Goal: Find specific page/section: Find specific page/section

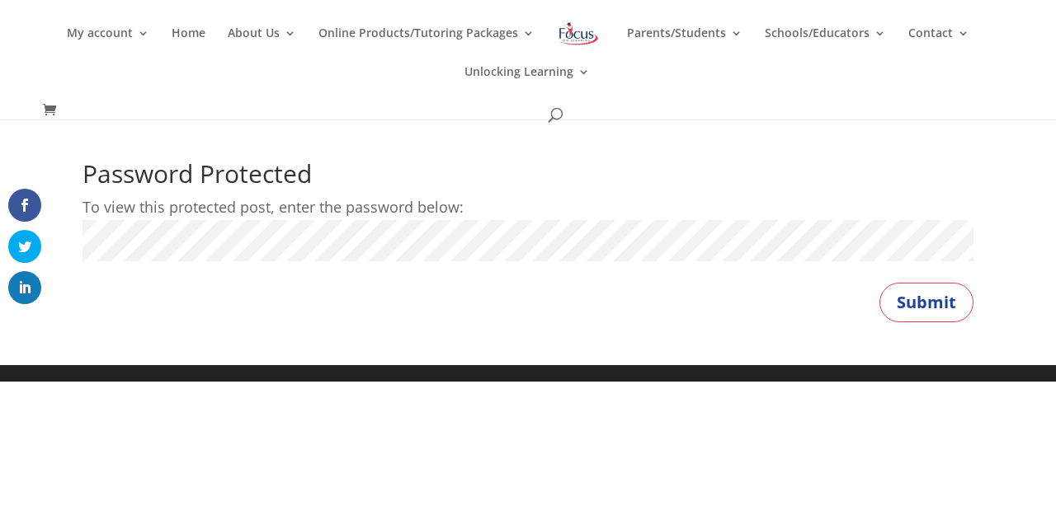
click at [879, 283] on button "Submit" at bounding box center [926, 303] width 94 height 40
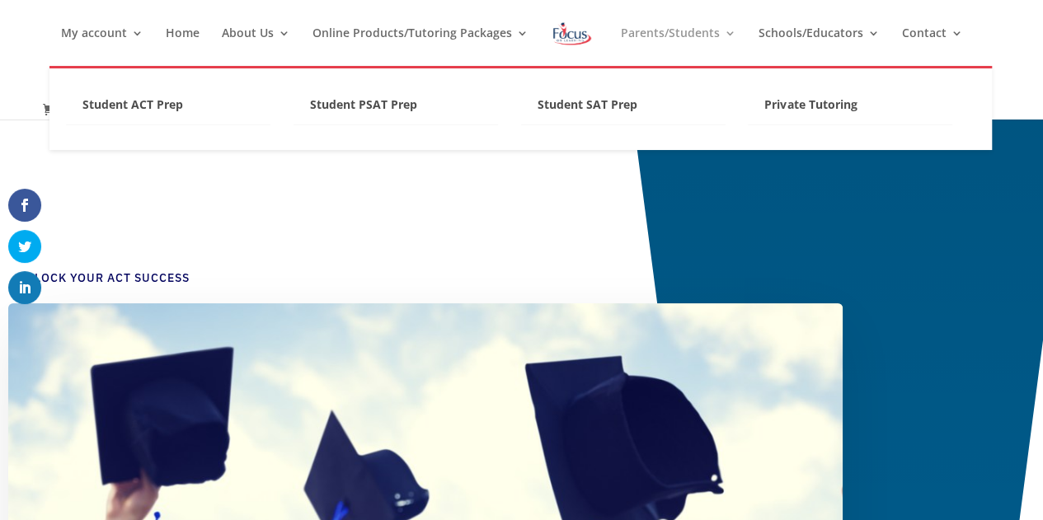
click at [709, 40] on link "Parents/Students" at bounding box center [677, 46] width 115 height 39
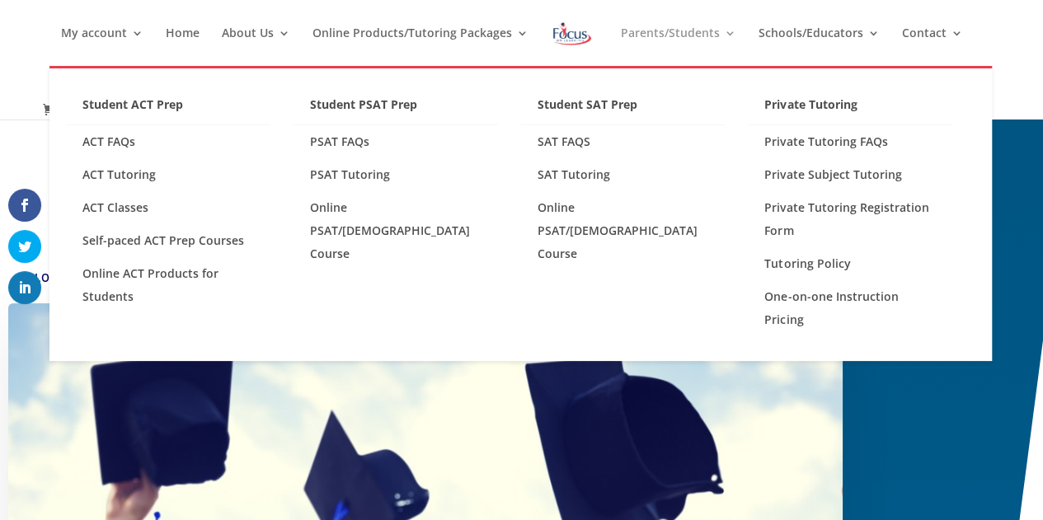
click at [726, 31] on link "Parents/Students" at bounding box center [677, 46] width 115 height 39
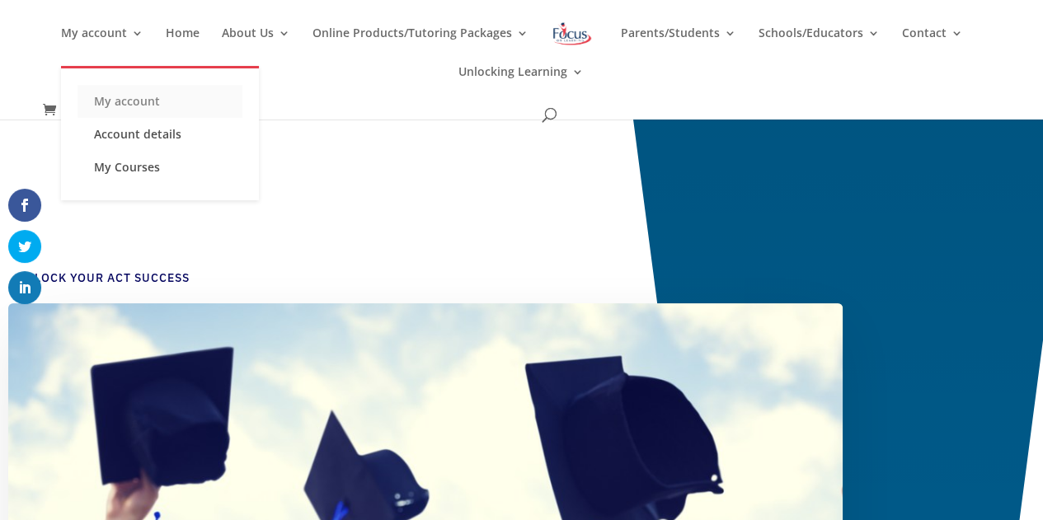
click at [148, 99] on link "My account" at bounding box center [160, 101] width 165 height 33
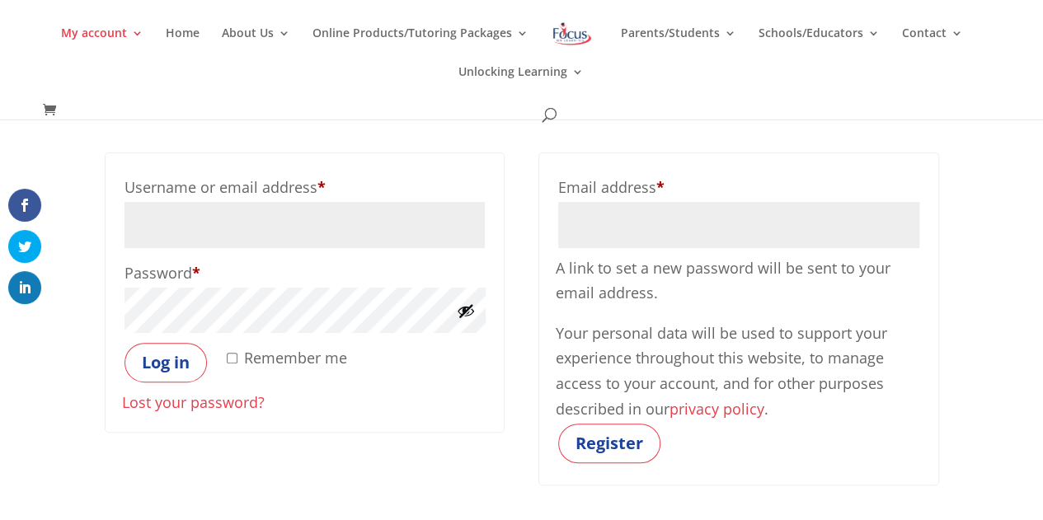
scroll to position [106, 0]
click at [468, 309] on button "Show password" at bounding box center [466, 309] width 18 height 18
click at [468, 309] on button "Hide password" at bounding box center [466, 309] width 18 height 18
click at [468, 309] on button "Show password" at bounding box center [466, 309] width 18 height 18
click at [285, 224] on input "Username or email address * Required" at bounding box center [305, 223] width 361 height 46
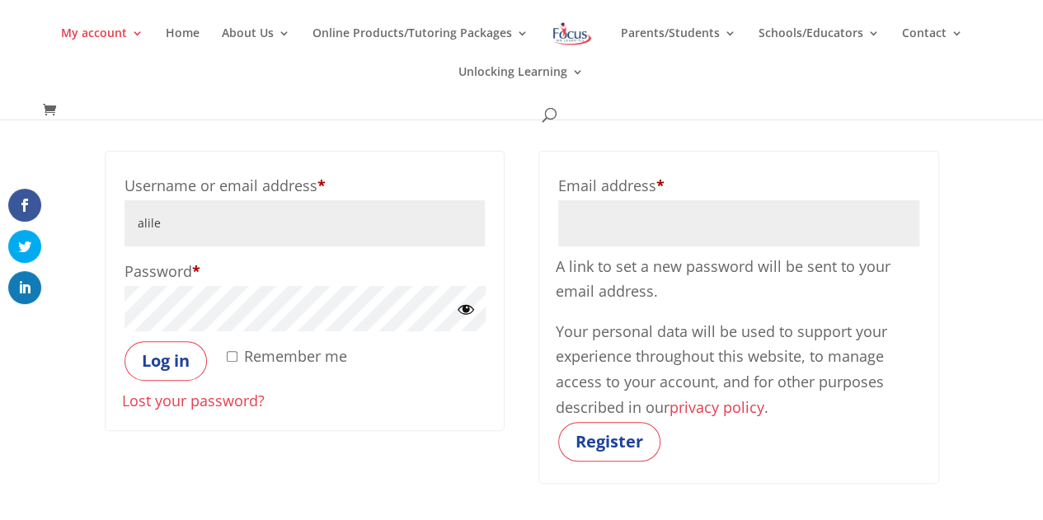
type input "alile@archie.k12.mo.us"
click at [162, 371] on button "Log in" at bounding box center [166, 361] width 82 height 40
click at [230, 355] on input "Remember me" at bounding box center [232, 356] width 11 height 11
checkbox input "true"
click at [152, 359] on button "Log in" at bounding box center [166, 361] width 82 height 40
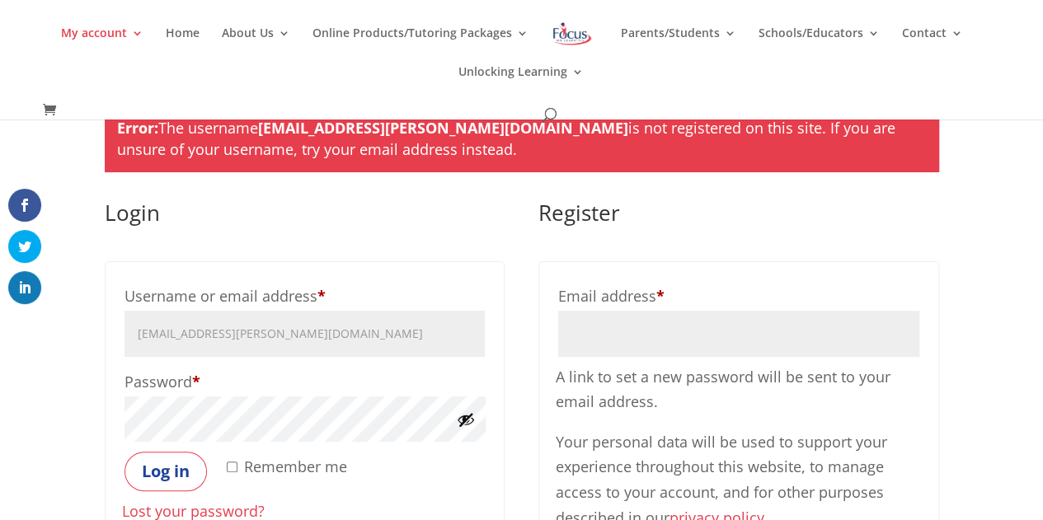
scroll to position [135, 0]
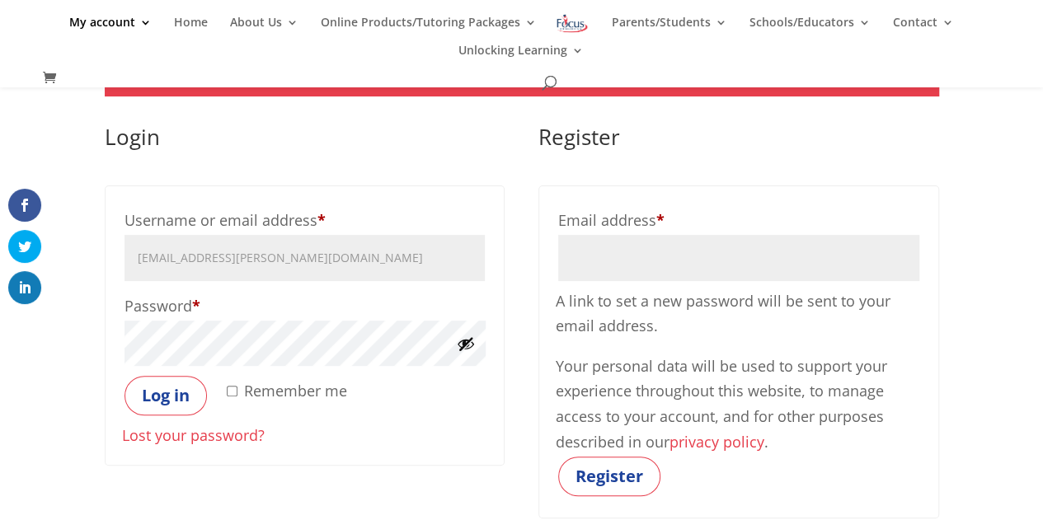
click at [231, 393] on input "Remember me" at bounding box center [232, 391] width 11 height 11
checkbox input "true"
click at [165, 396] on button "Log in" at bounding box center [166, 396] width 82 height 40
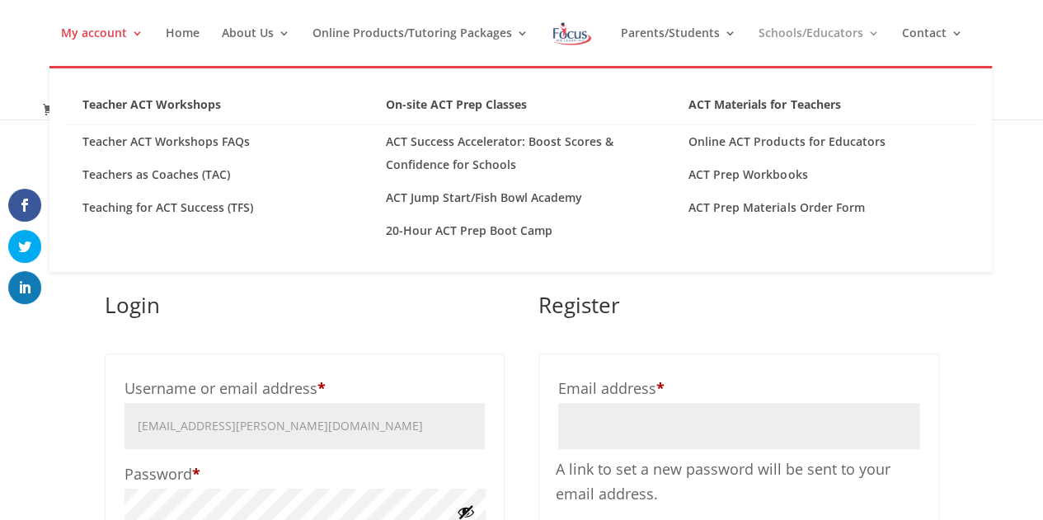
click at [793, 34] on link "Schools/Educators" at bounding box center [818, 46] width 121 height 39
click at [193, 103] on link "Teacher ACT Workshops" at bounding box center [218, 109] width 304 height 32
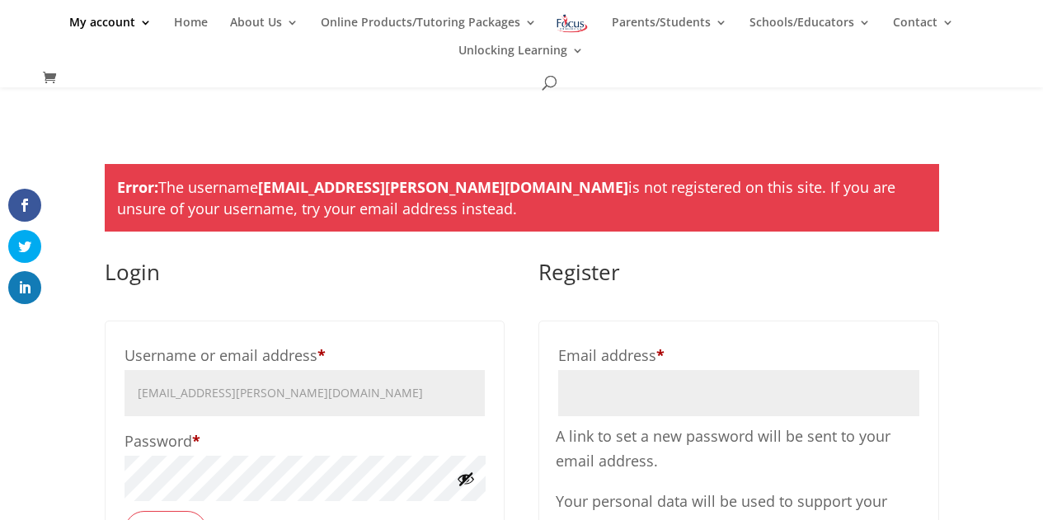
scroll to position [135, 0]
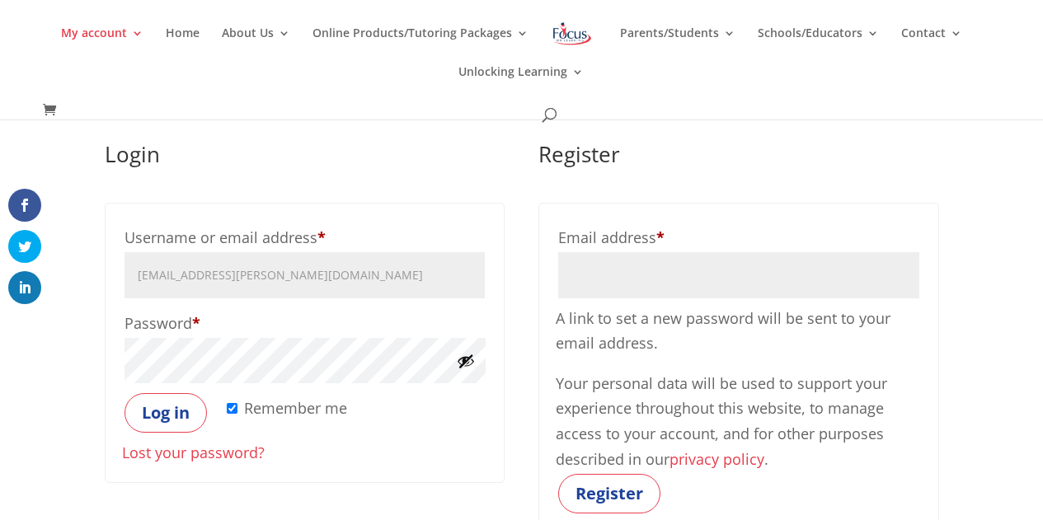
click at [117, 23] on div "My account My account Account details My Courses Home About Us About FOL The FO…" at bounding box center [521, 60] width 992 height 120
